Goal: Task Accomplishment & Management: Manage account settings

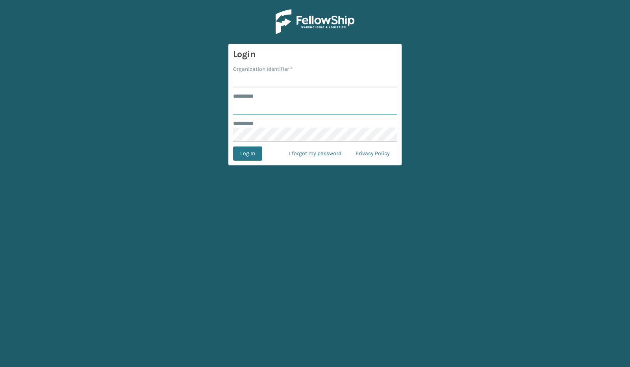
type input "*****"
click at [251, 81] on input "Organization Identifier *" at bounding box center [315, 80] width 164 height 14
type input "SuperAdminOrganization"
click at [253, 157] on button "Log In" at bounding box center [247, 153] width 29 height 14
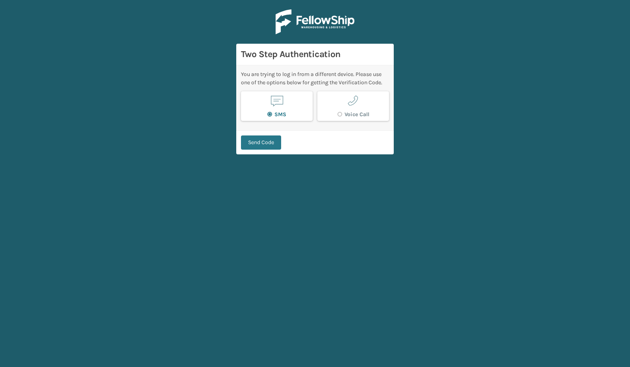
click at [249, 140] on button "Send Code" at bounding box center [261, 142] width 40 height 14
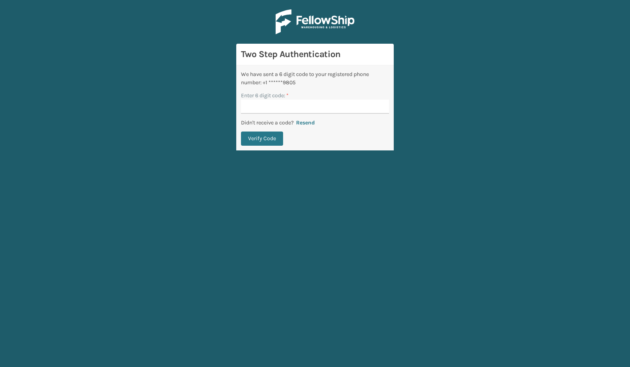
click at [257, 107] on input "Enter 6 digit code: *" at bounding box center [315, 107] width 148 height 14
type input "724180"
click at [241, 131] on button "Verify Code" at bounding box center [262, 138] width 42 height 14
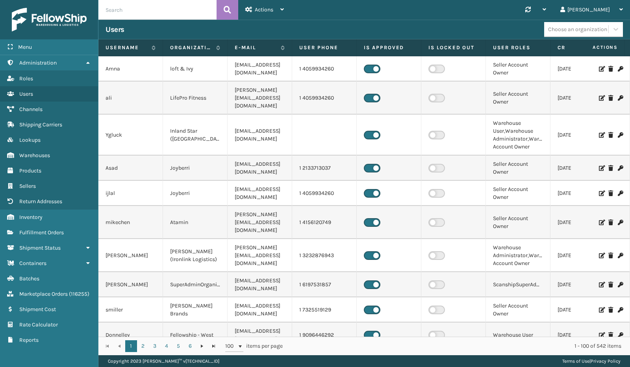
click at [566, 31] on div "Choose an organization" at bounding box center [577, 29] width 59 height 8
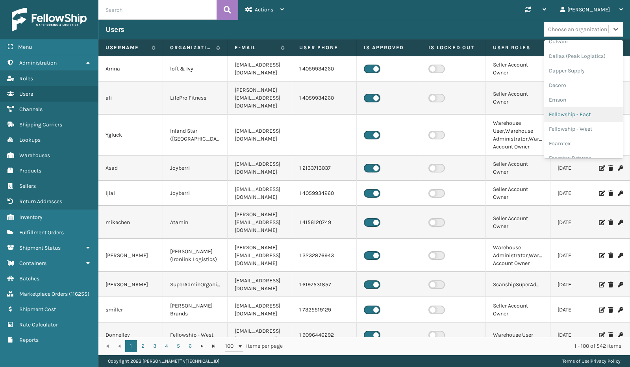
scroll to position [173, 0]
click at [571, 140] on div "FoamTex" at bounding box center [583, 138] width 79 height 15
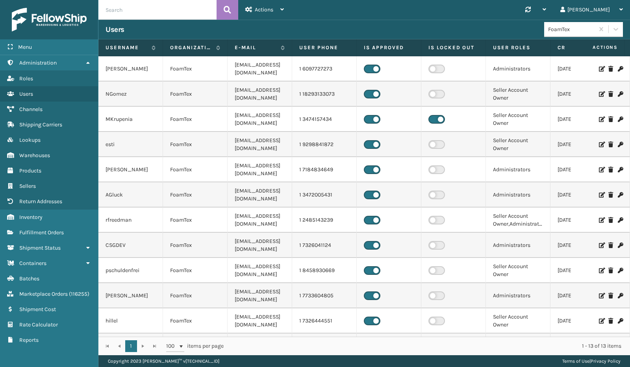
click at [84, 286] on link "Marketplace Orders Marketplace Orders ( 116255 )" at bounding box center [49, 293] width 98 height 15
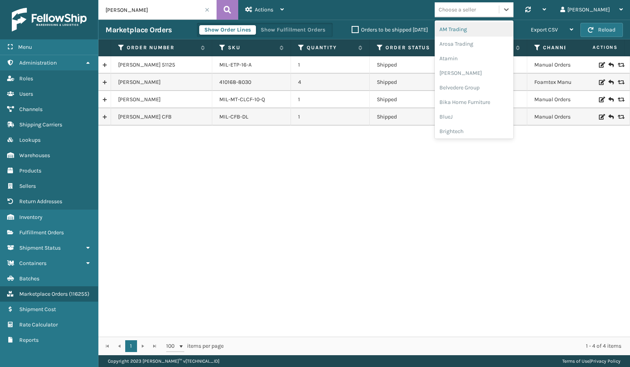
click at [476, 13] on div "Choose a seller" at bounding box center [456, 10] width 37 height 8
click at [498, 83] on div "FoamTex" at bounding box center [473, 85] width 79 height 15
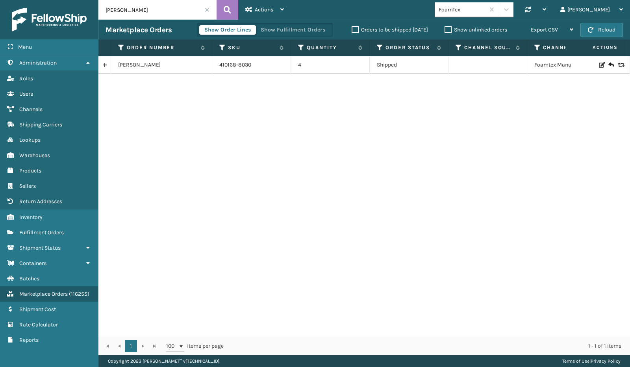
click at [47, 290] on span "Marketplace Orders" at bounding box center [43, 293] width 48 height 7
click at [207, 10] on span at bounding box center [207, 9] width 5 height 5
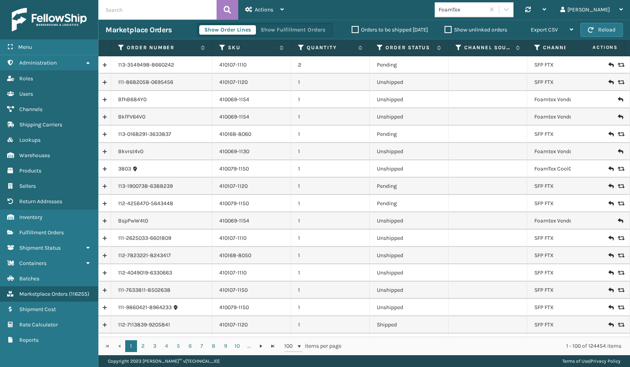
click at [103, 306] on link at bounding box center [104, 307] width 12 height 13
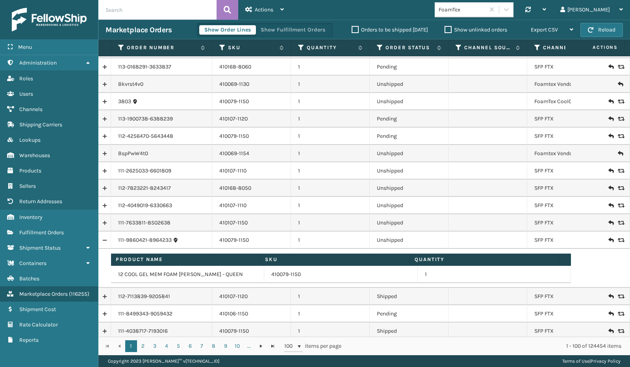
scroll to position [80, 0]
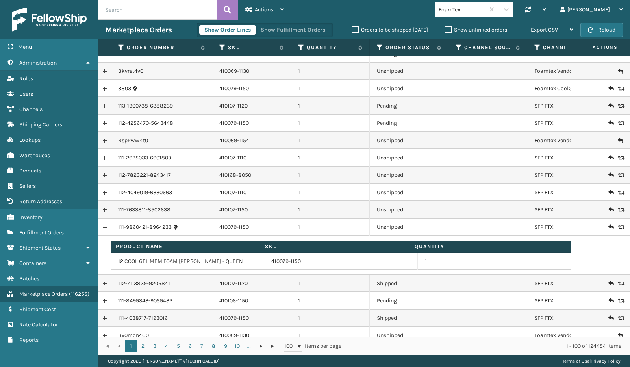
click at [318, 29] on button "Show Fulfillment Orders" at bounding box center [292, 29] width 75 height 9
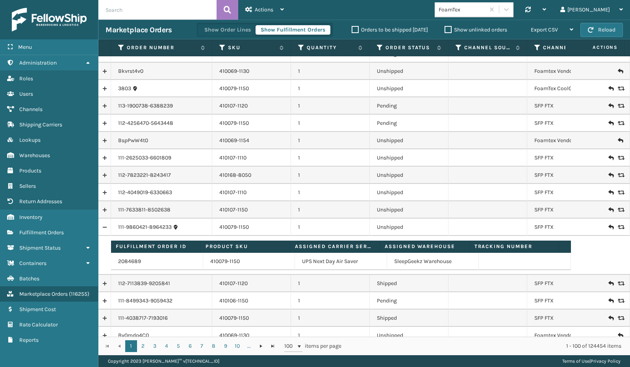
click at [162, 227] on link "111-9860421-8964233" at bounding box center [145, 227] width 54 height 8
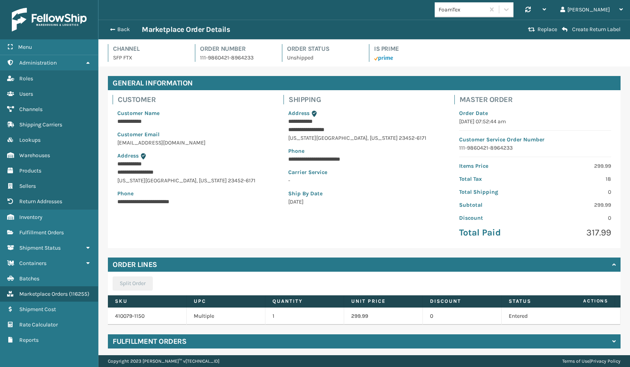
click at [126, 24] on div "Back Marketplace Order Details Replace Create Return Label" at bounding box center [363, 30] width 531 height 20
click at [123, 27] on button "Back" at bounding box center [123, 29] width 36 height 7
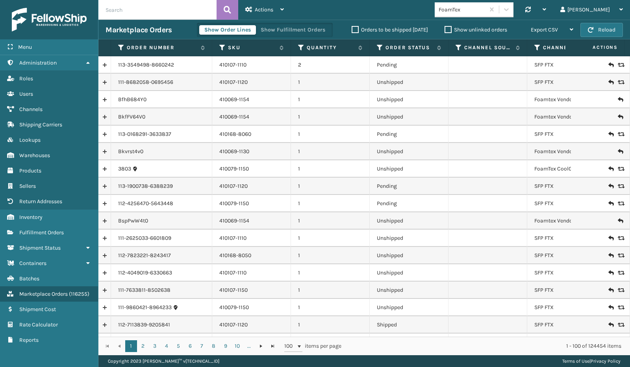
click at [104, 291] on link at bounding box center [104, 290] width 12 height 13
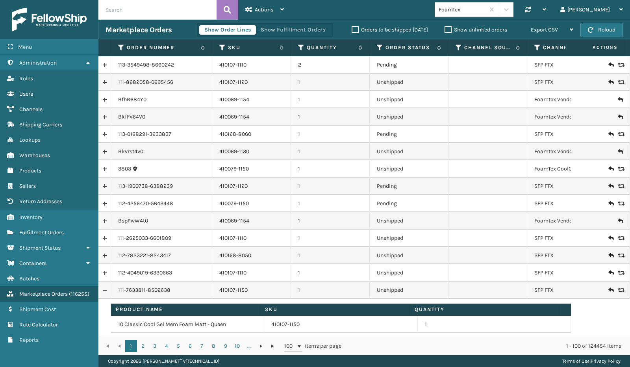
click at [284, 29] on button "Show Fulfillment Orders" at bounding box center [292, 29] width 75 height 9
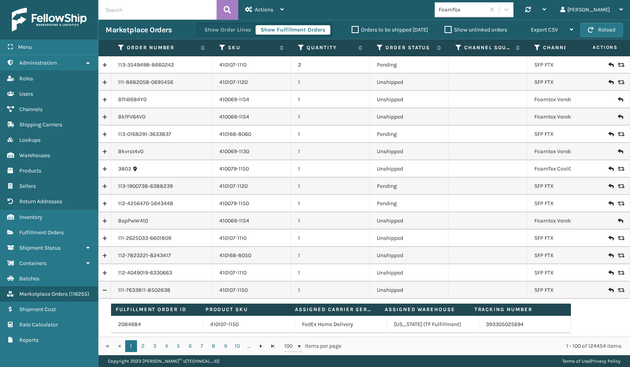
click at [128, 321] on link "2084684" at bounding box center [129, 324] width 23 height 8
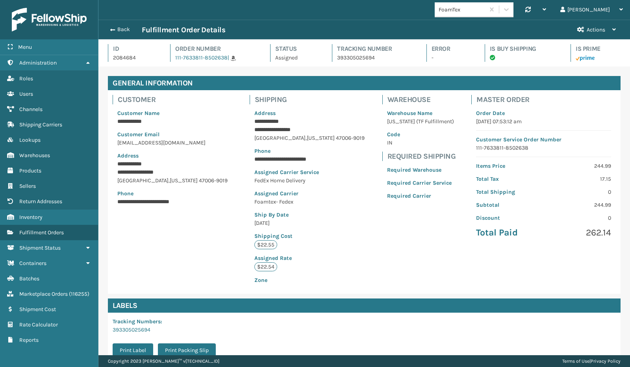
scroll to position [19, 531]
click at [348, 72] on div "**********" at bounding box center [363, 259] width 531 height 386
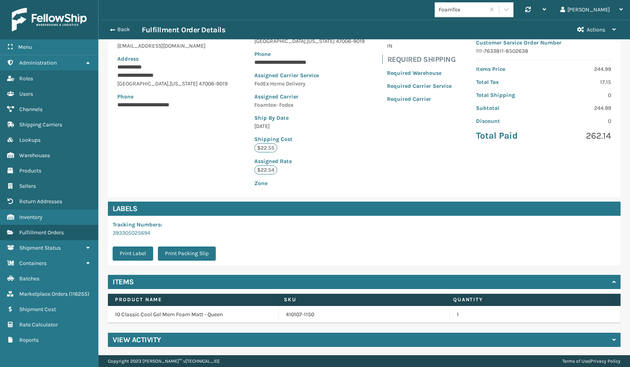
scroll to position [96, 0]
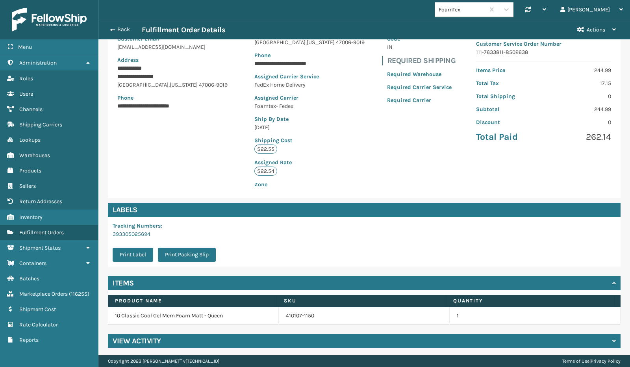
click at [175, 339] on div "View Activity" at bounding box center [364, 341] width 512 height 14
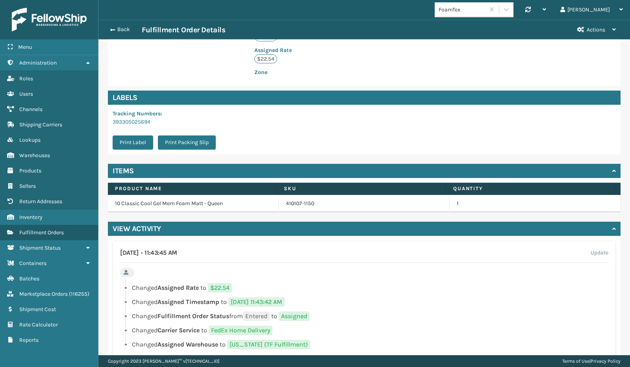
scroll to position [227, 0]
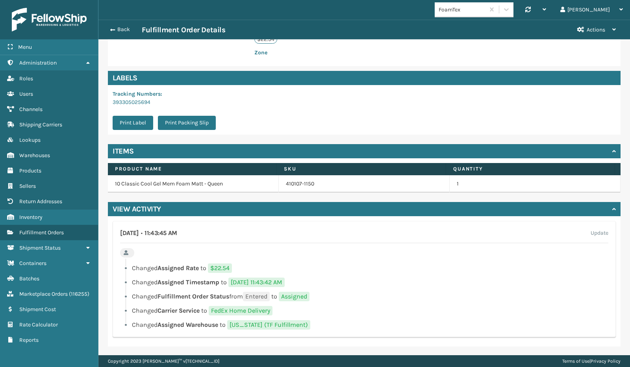
click at [199, 266] on span "Assigned Rate" at bounding box center [177, 267] width 41 height 7
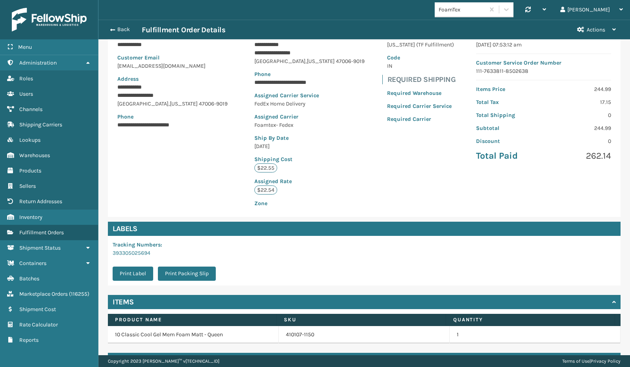
scroll to position [65, 0]
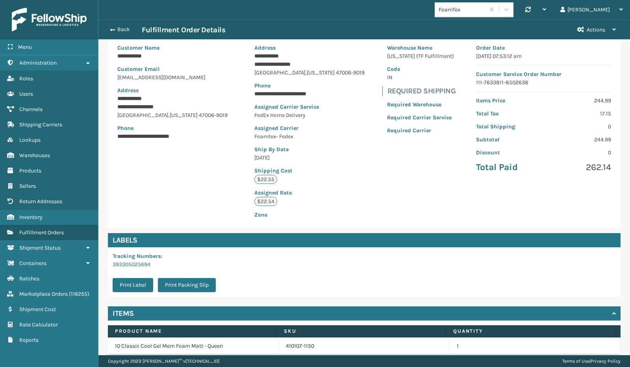
click at [113, 30] on span "button" at bounding box center [112, 30] width 5 height 6
click at [119, 31] on button "Back" at bounding box center [123, 29] width 36 height 7
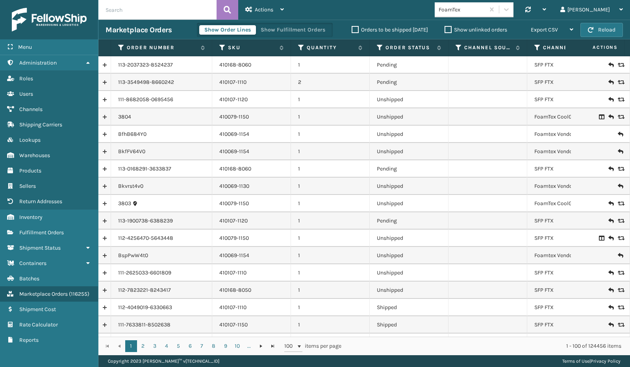
click at [53, 209] on link "Inventory" at bounding box center [49, 216] width 98 height 15
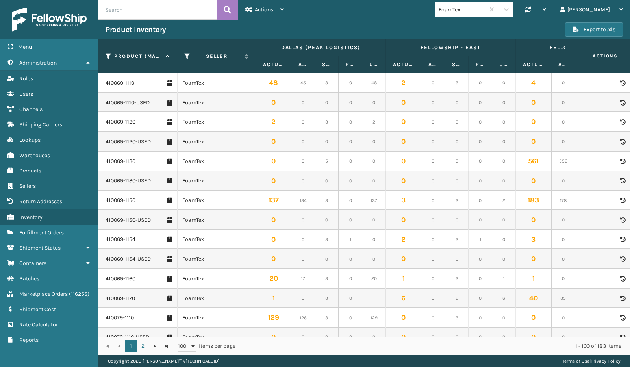
click at [35, 171] on span "Products" at bounding box center [30, 170] width 22 height 7
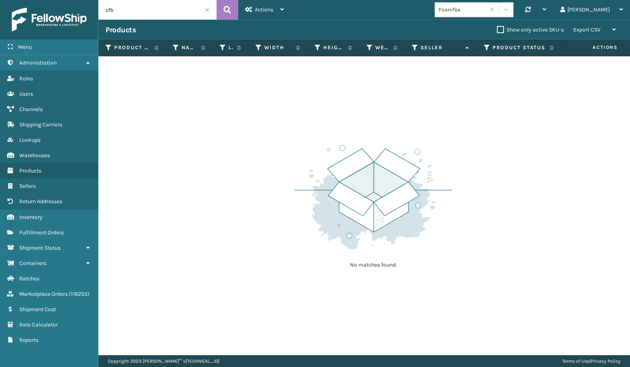
click at [207, 10] on span at bounding box center [207, 9] width 5 height 5
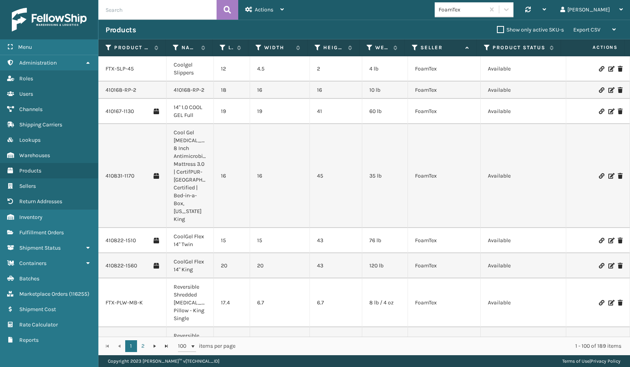
click at [122, 174] on link "410831-1170" at bounding box center [119, 176] width 29 height 8
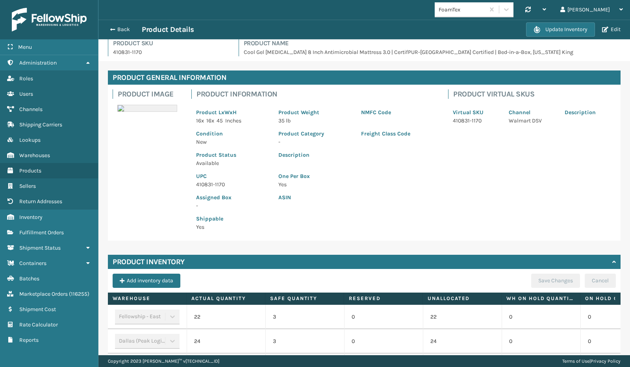
scroll to position [3, 0]
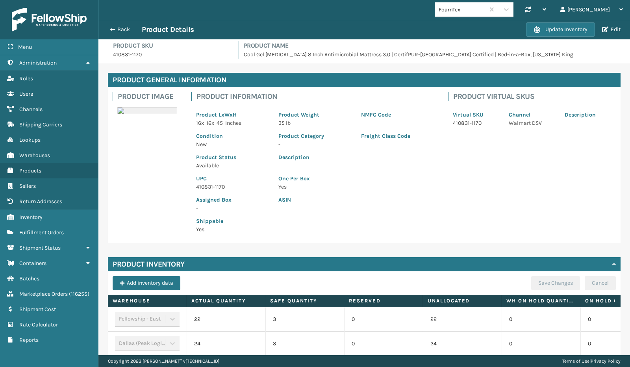
click at [292, 196] on p "ASIN" at bounding box center [355, 200] width 155 height 8
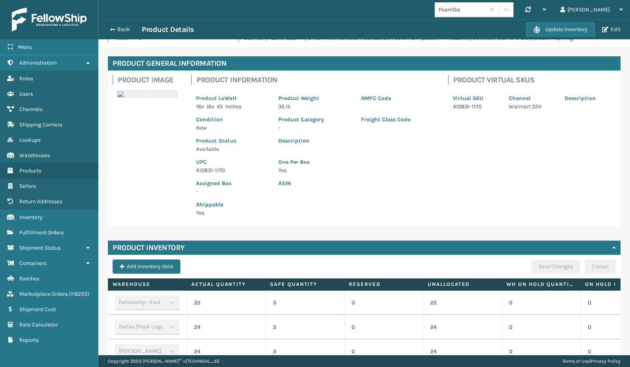
scroll to position [19, 0]
